Goal: Book appointment/travel/reservation

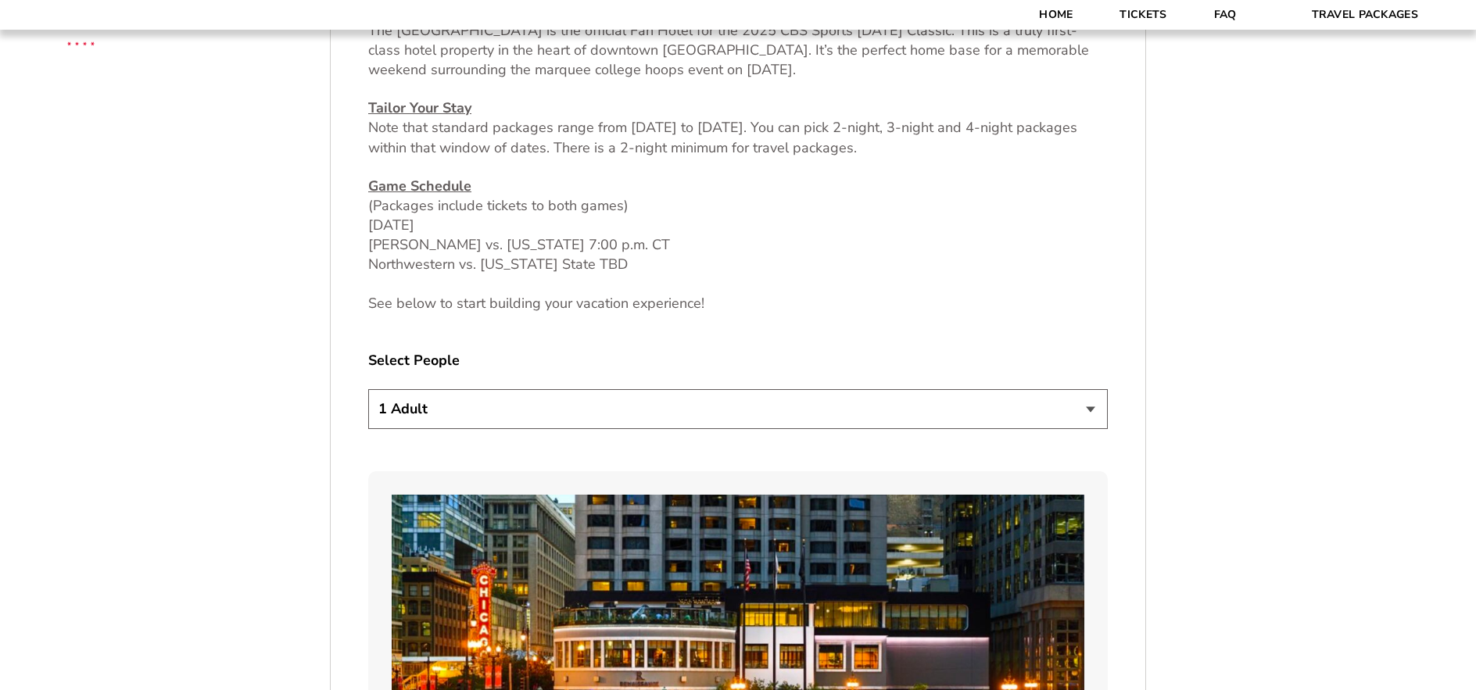
scroll to position [782, 0]
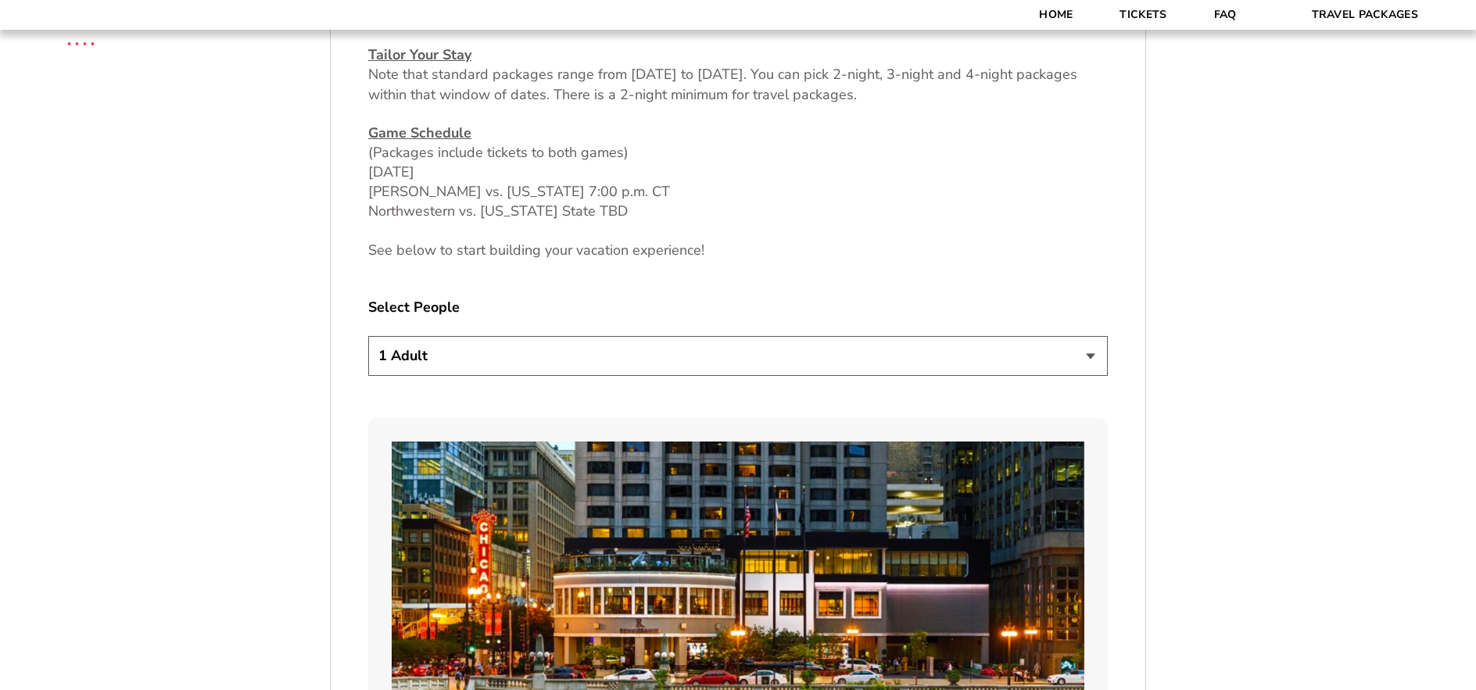
click at [1092, 360] on select "1 Adult 2 Adults 3 Adults 4 Adults 2 Adults + 1 Child 2 Adults + 2 Children 2 A…" at bounding box center [738, 356] width 740 height 40
select select "2 Adults"
click at [368, 336] on select "1 Adult 2 Adults 3 Adults 4 Adults 2 Adults + 1 Child 2 Adults + 2 Children 2 A…" at bounding box center [738, 356] width 740 height 40
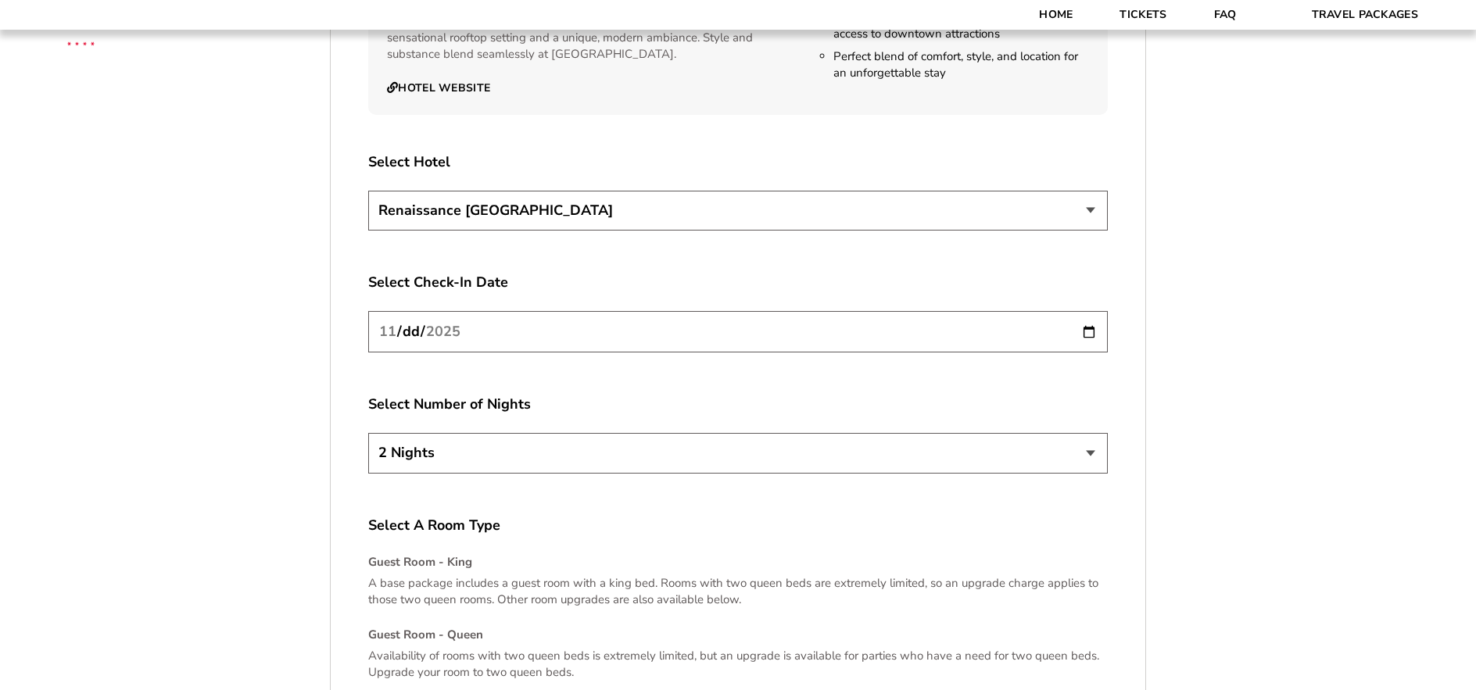
scroll to position [1877, 0]
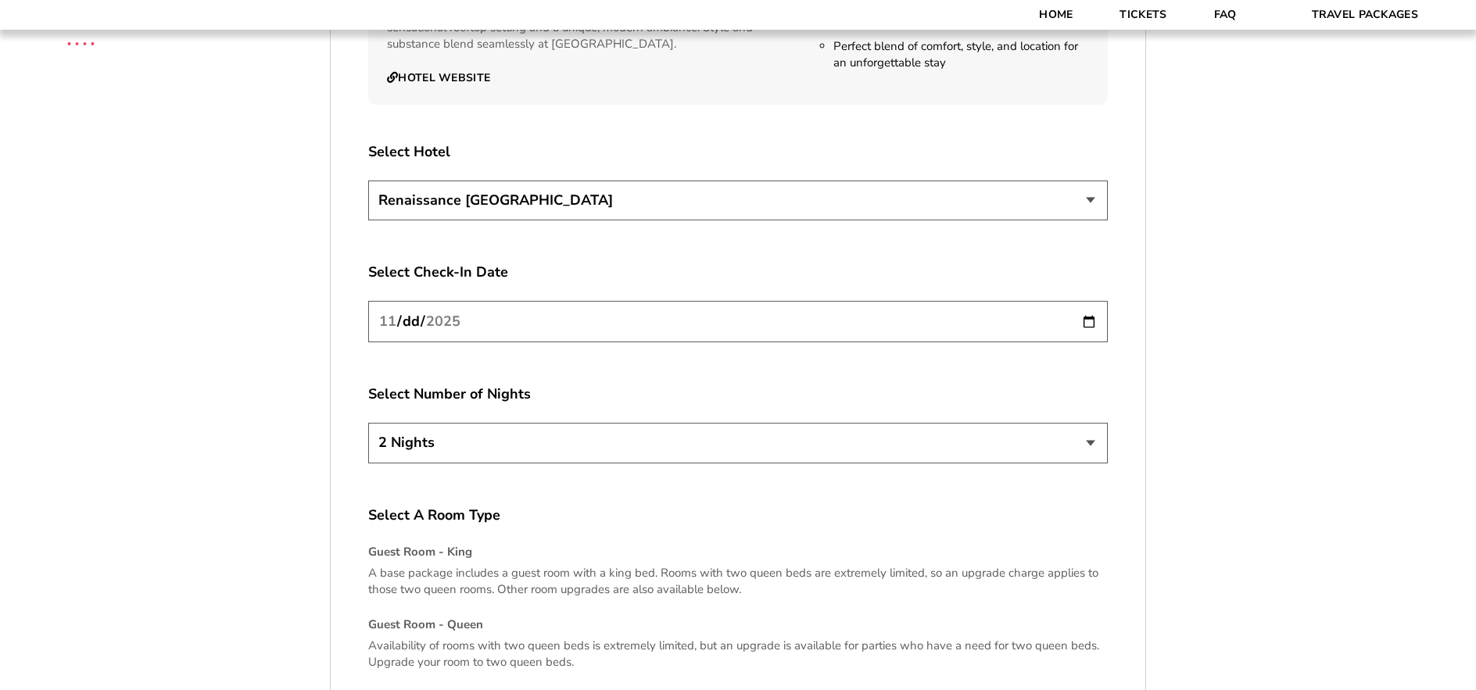
click at [1092, 447] on select "2 Nights 3 Nights 4 Nights" at bounding box center [738, 443] width 740 height 40
select select "3 Nights"
click at [368, 423] on select "2 Nights 3 Nights 4 Nights" at bounding box center [738, 443] width 740 height 40
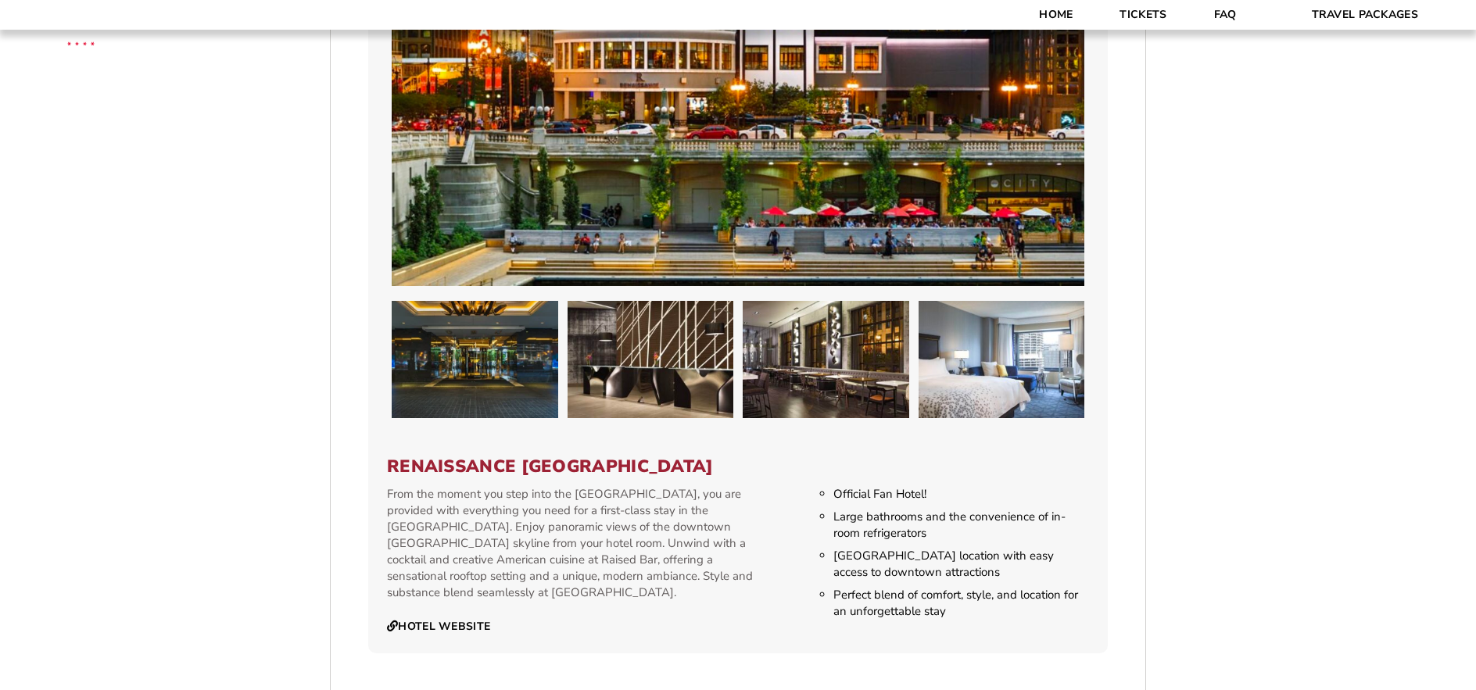
scroll to position [1407, 0]
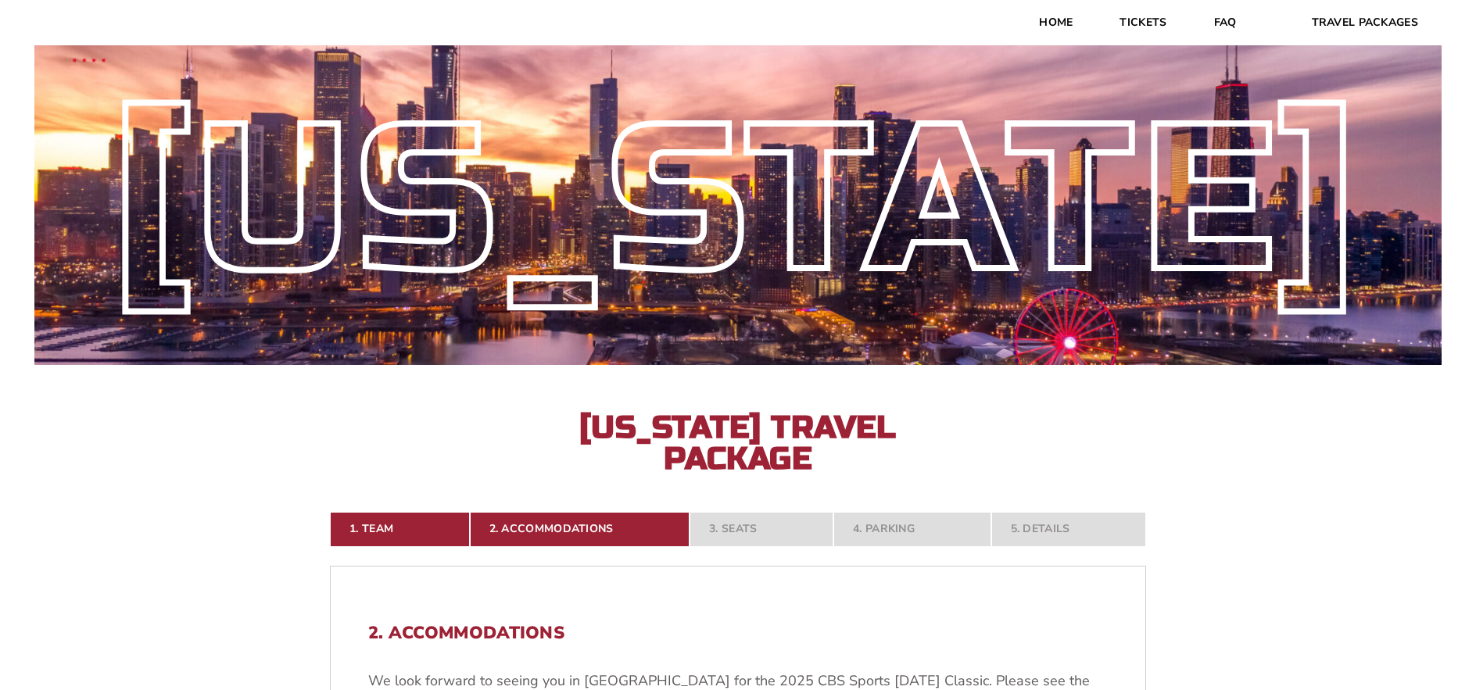
select select "2 Adults"
select select "3 Nights"
select select
